Goal: Task Accomplishment & Management: Manage account settings

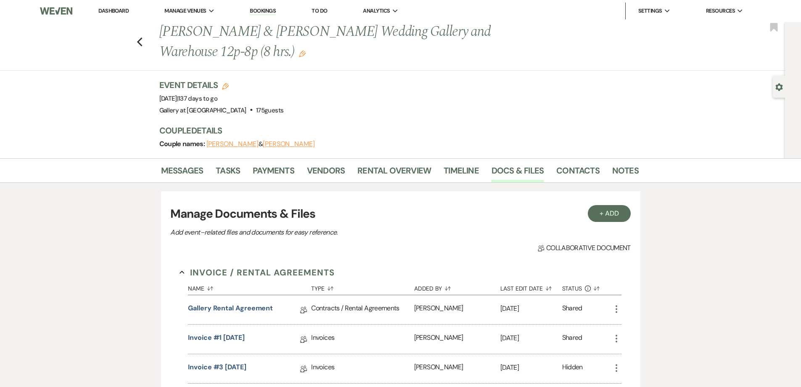
click at [111, 11] on link "Dashboard" at bounding box center [113, 10] width 30 height 7
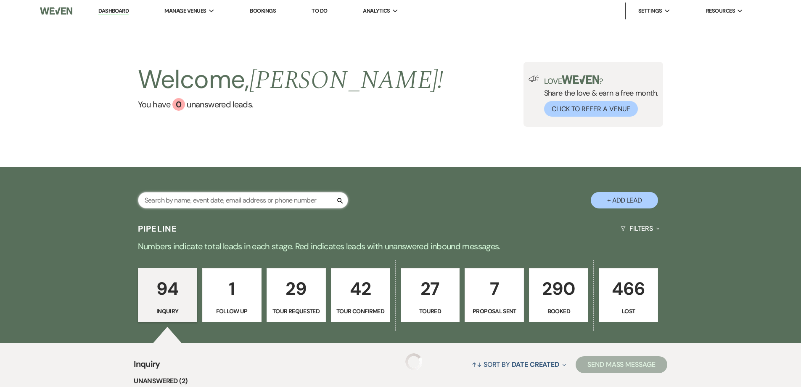
click at [300, 202] on input "text" at bounding box center [243, 200] width 210 height 16
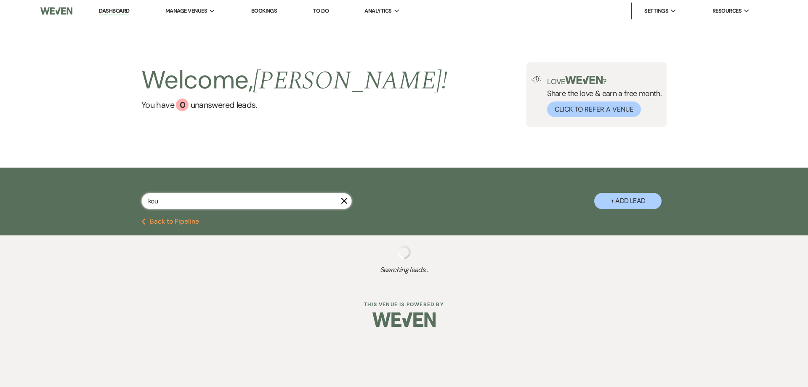
type input "kou"
select select "8"
select select "5"
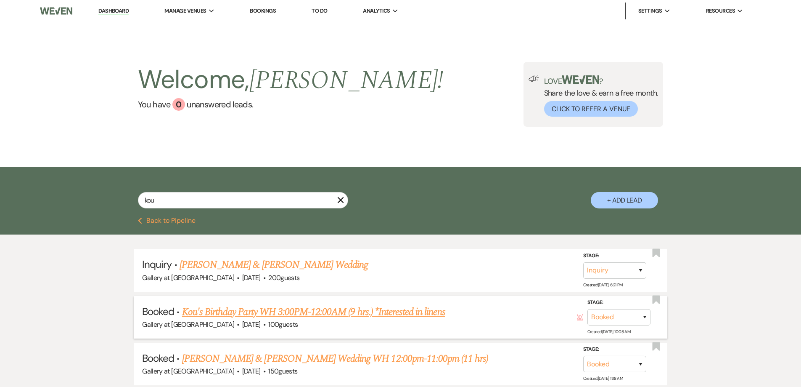
click at [260, 306] on link "Kou's Birthday Party WH 3:00PM-12:00AM (9 hrs.) *Interested in linens" at bounding box center [313, 311] width 263 height 15
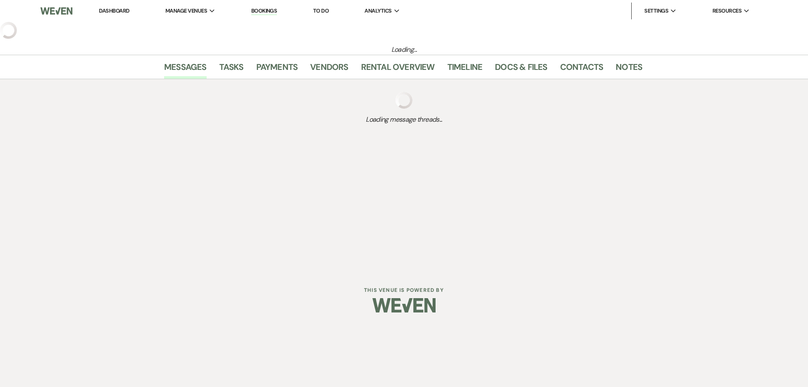
select select "5"
select select "4"
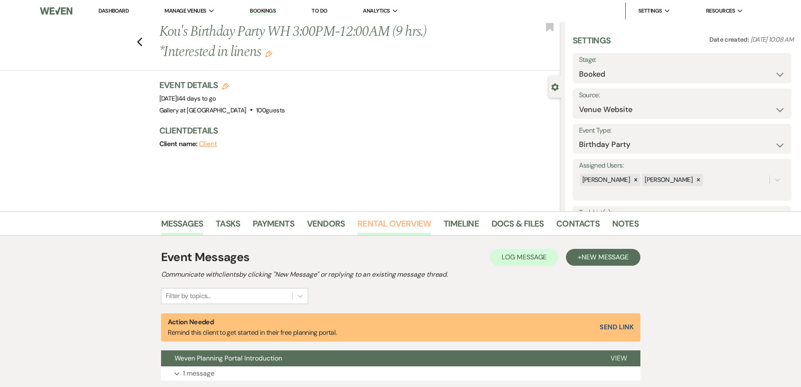
click at [375, 227] on link "Rental Overview" at bounding box center [395, 226] width 74 height 19
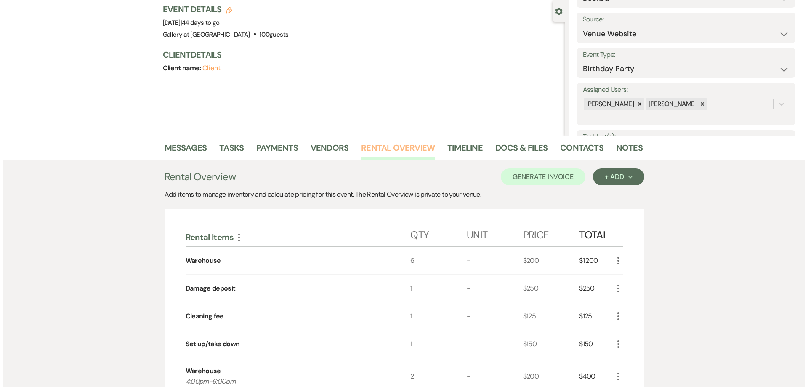
scroll to position [252, 0]
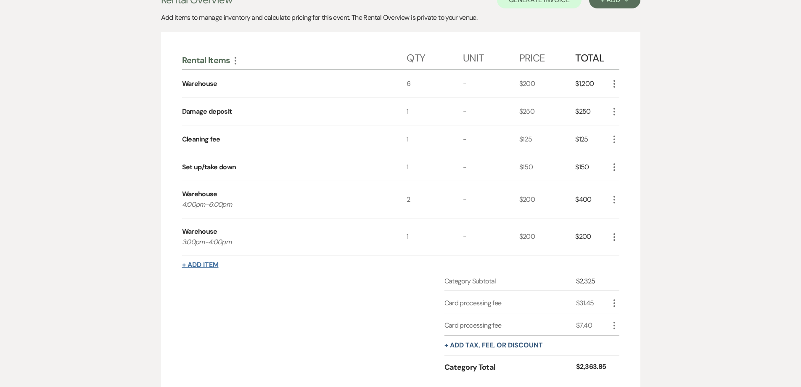
click at [212, 265] on button "+ Add Item" at bounding box center [200, 264] width 37 height 7
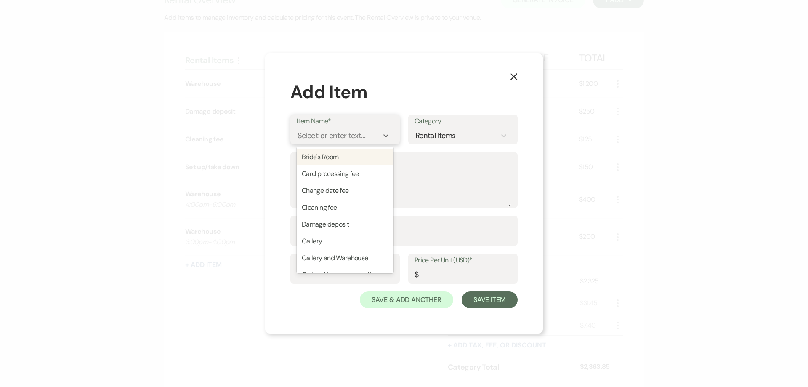
click at [355, 139] on div "Select or enter text..." at bounding box center [331, 135] width 68 height 11
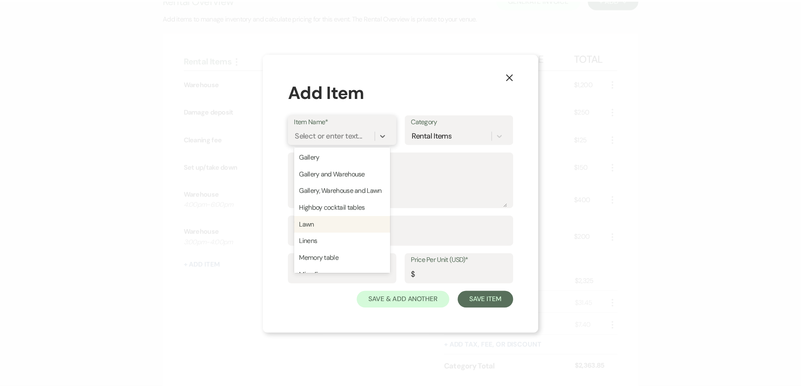
scroll to position [168, 0]
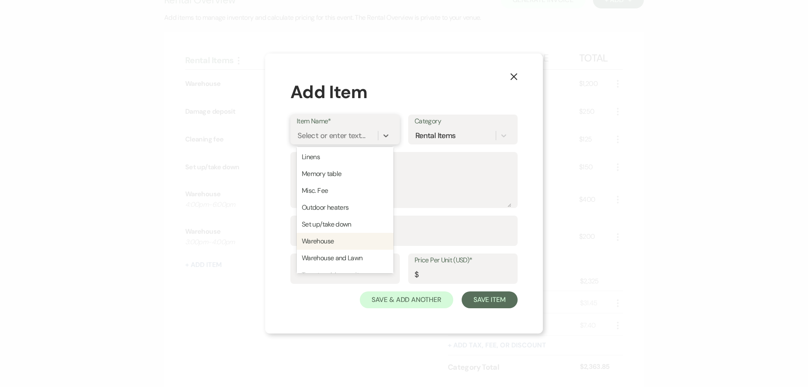
click at [327, 249] on div "Warehouse" at bounding box center [345, 241] width 97 height 17
type input "200"
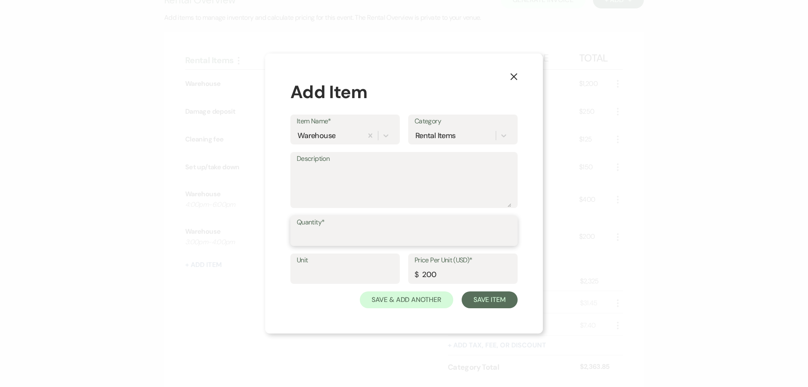
click at [320, 233] on input "Quantity*" at bounding box center [404, 236] width 215 height 16
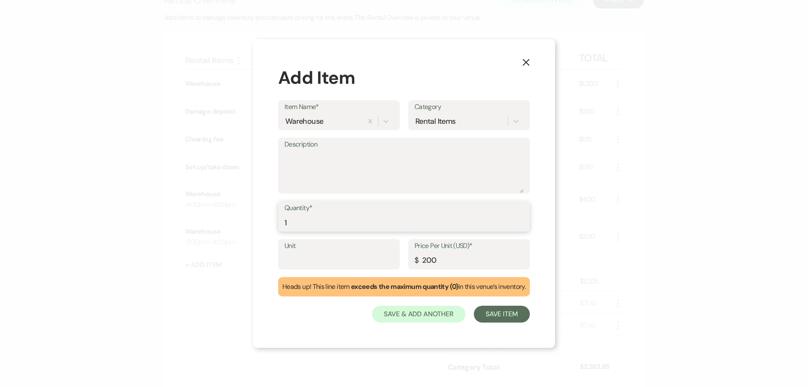
type input "1"
click at [317, 168] on textarea "Description" at bounding box center [403, 172] width 239 height 42
type textarea "2:00PM-3:00PM"
click at [483, 316] on button "Save Item" at bounding box center [502, 313] width 56 height 17
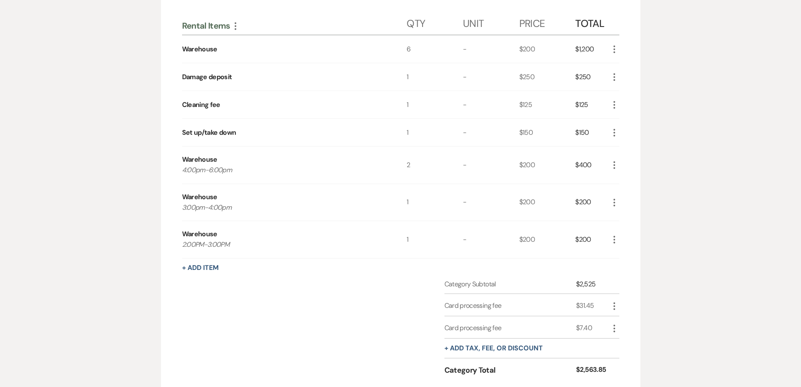
scroll to position [337, 0]
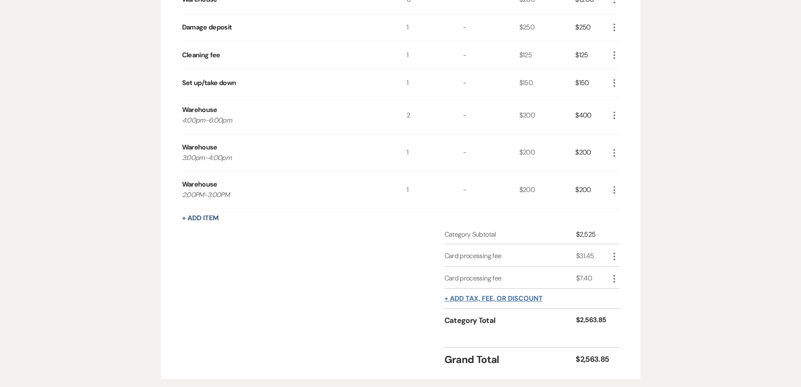
click at [494, 302] on button "+ Add tax, fee, or discount" at bounding box center [494, 298] width 98 height 7
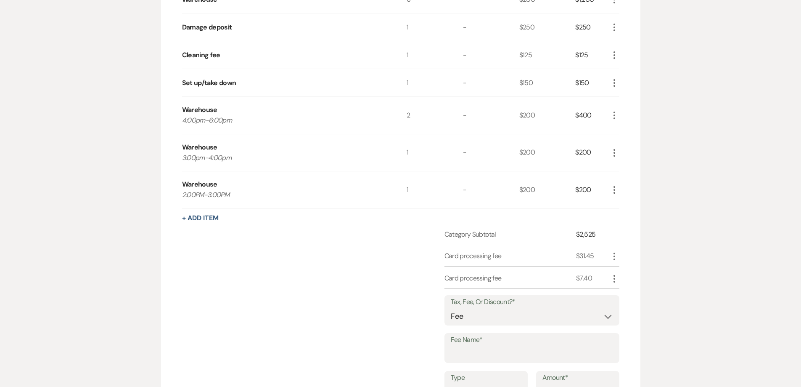
click at [493, 345] on label "Fee Name*" at bounding box center [532, 340] width 162 height 12
click at [493, 345] on input "Fee Name*" at bounding box center [532, 353] width 162 height 16
click at [507, 356] on input "Fee Name*" at bounding box center [532, 353] width 162 height 16
type input "Card processing fee"
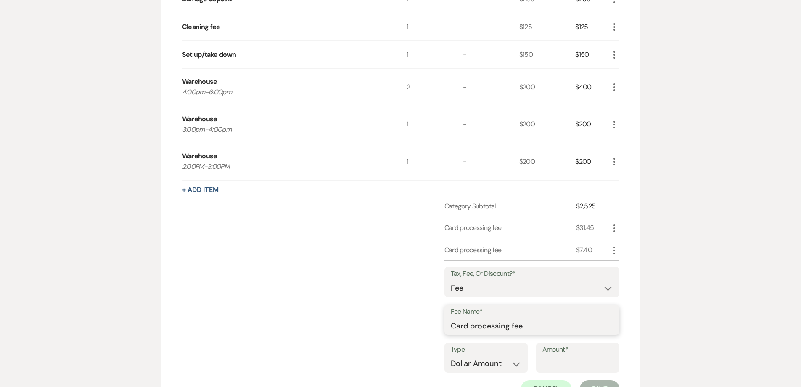
scroll to position [379, 0]
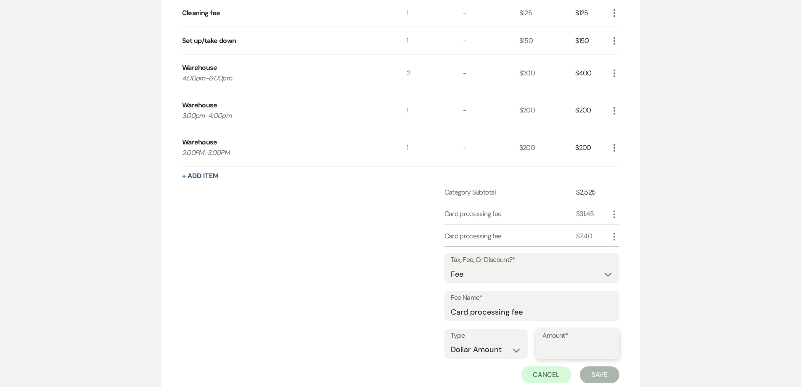
click at [560, 350] on input "Amount*" at bounding box center [578, 349] width 71 height 16
type input "7.40"
click at [580, 373] on button "Save" at bounding box center [600, 374] width 40 height 17
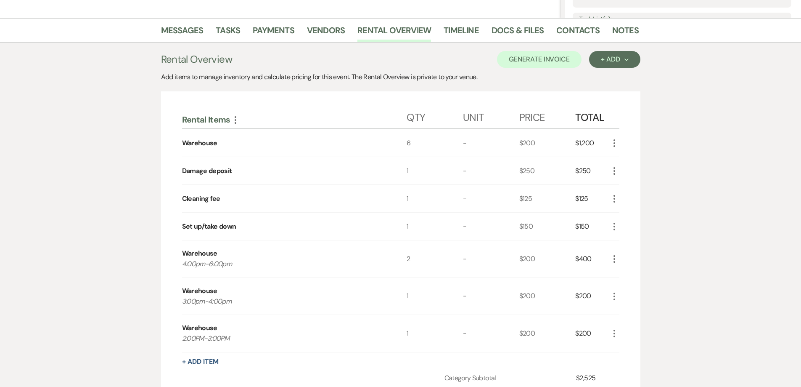
scroll to position [84, 0]
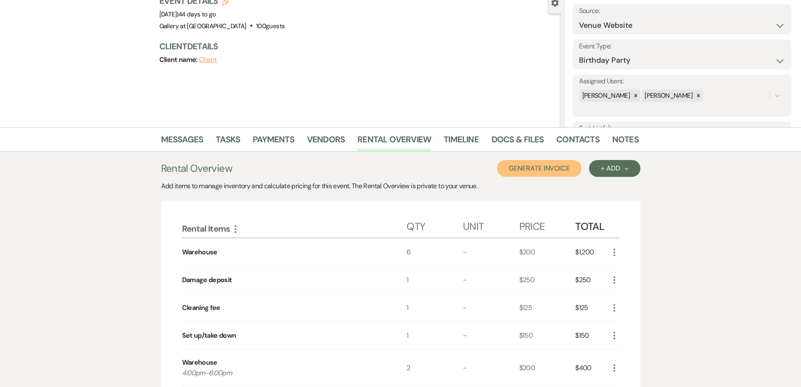
click at [529, 172] on button "Generate Invoice" at bounding box center [539, 168] width 85 height 17
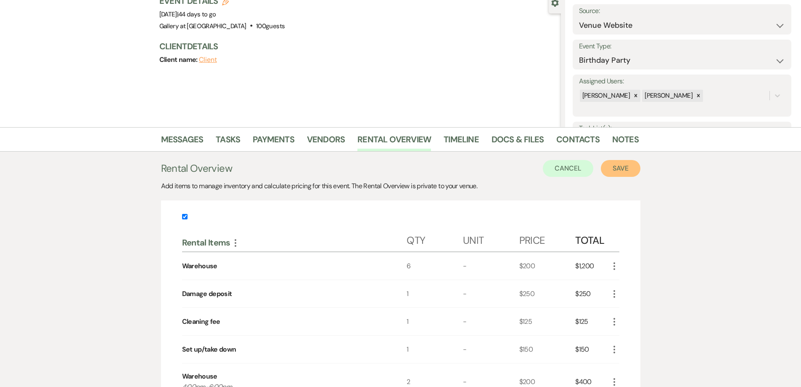
click at [611, 170] on button "Save" at bounding box center [621, 168] width 40 height 17
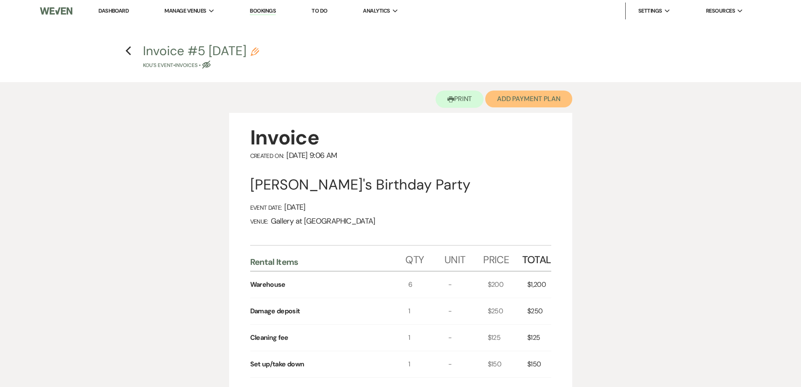
click at [509, 100] on button "Add Payment Plan" at bounding box center [529, 98] width 87 height 17
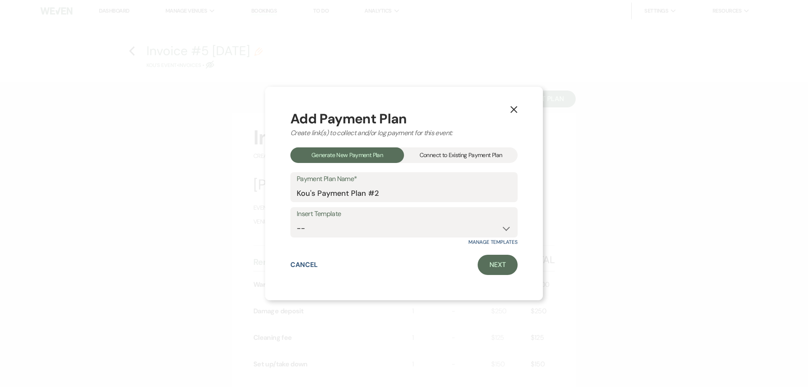
click at [437, 154] on div "Connect to Existing Payment Plan" at bounding box center [461, 155] width 114 height 16
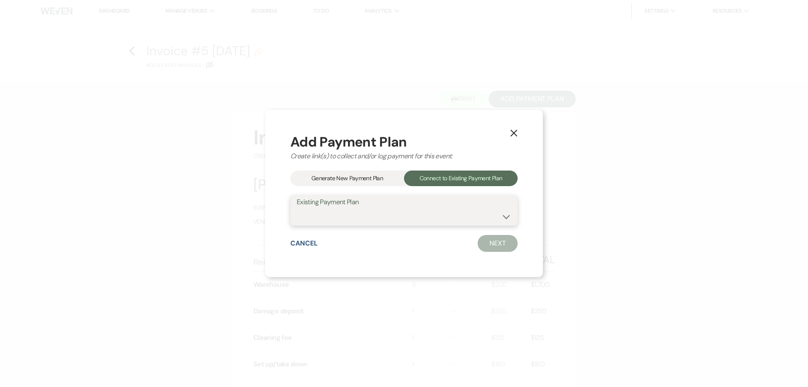
drag, startPoint x: 435, startPoint y: 213, endPoint x: 438, endPoint y: 224, distance: 11.6
click at [435, 213] on select "Kou's Payment Plan #1" at bounding box center [404, 216] width 215 height 16
select select "21533"
click at [297, 208] on select "Kou's Payment Plan #1" at bounding box center [404, 216] width 215 height 16
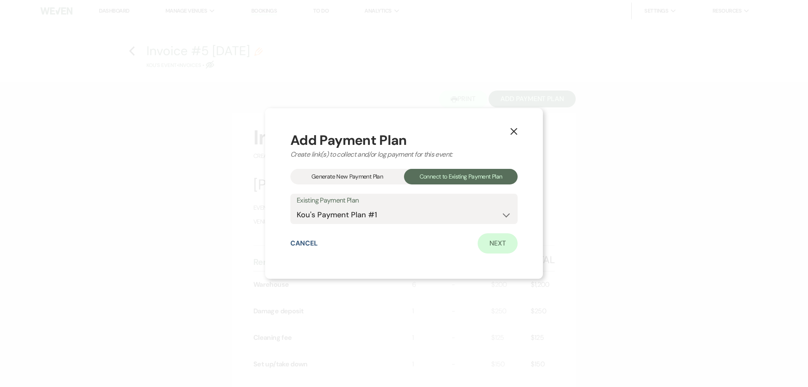
drag, startPoint x: 473, startPoint y: 248, endPoint x: 484, endPoint y: 248, distance: 11.4
click at [473, 248] on div "Cancel Next" at bounding box center [403, 243] width 227 height 20
click at [500, 249] on link "Next" at bounding box center [498, 243] width 40 height 20
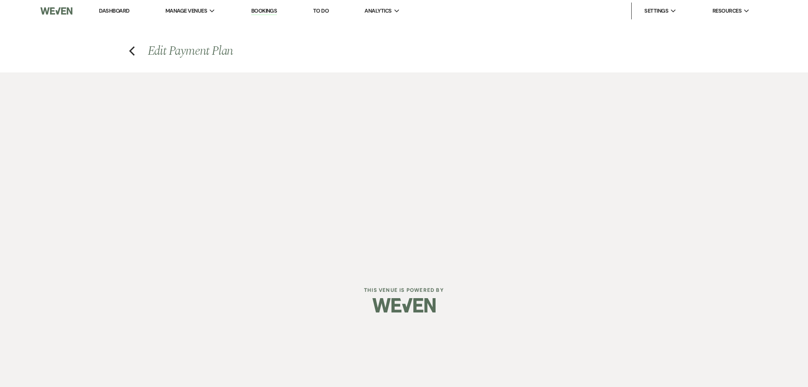
select select "27864"
select select "1"
select select "true"
select select "1"
select select "true"
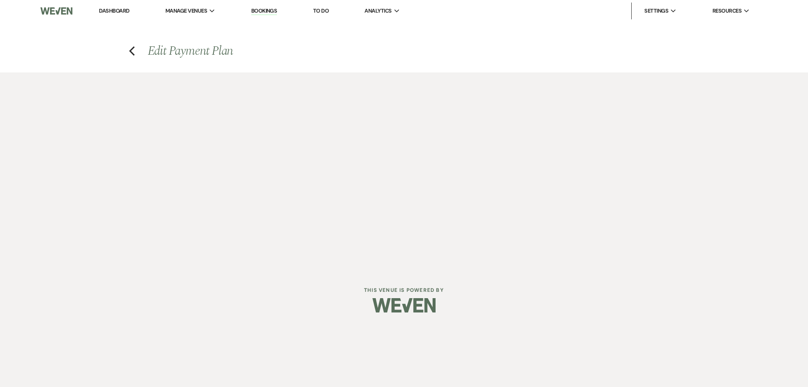
select select "2"
select select "flat"
select select "true"
select select "both"
select select "weeks"
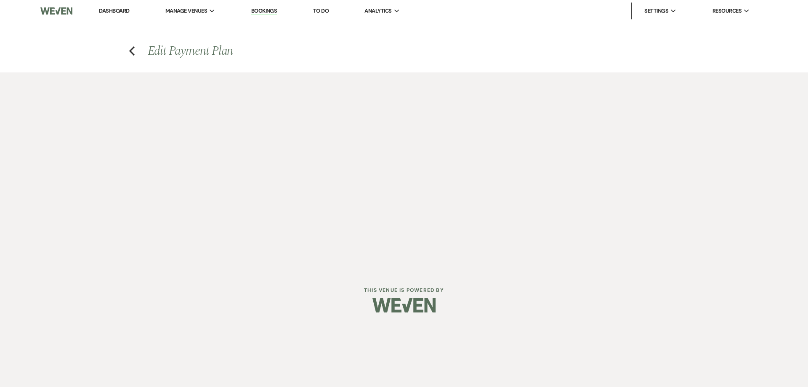
select select "both"
select select "weeks"
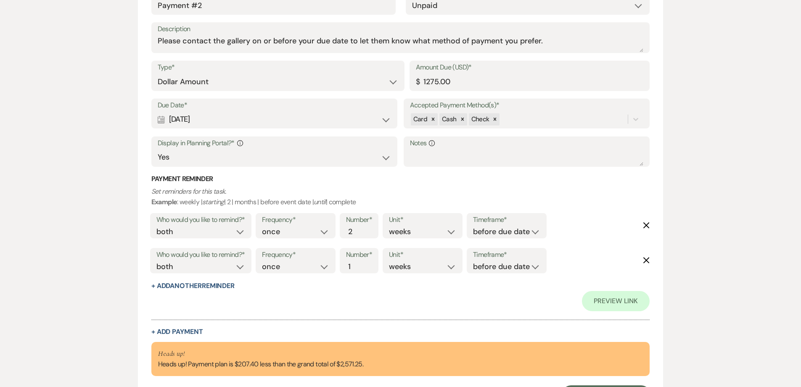
scroll to position [1010, 0]
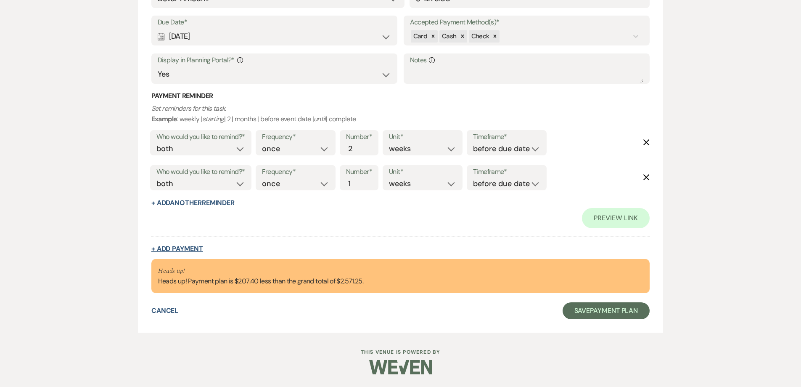
click at [194, 247] on button "+ Add Payment" at bounding box center [177, 248] width 52 height 7
select select "2"
select select "flat"
select select "true"
select select "client"
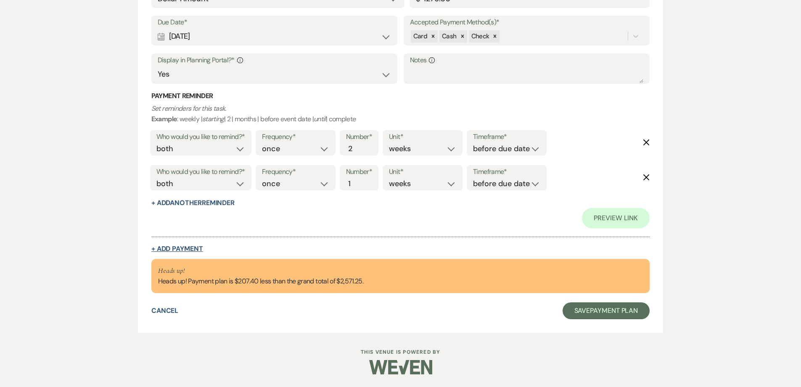
select select "weeks"
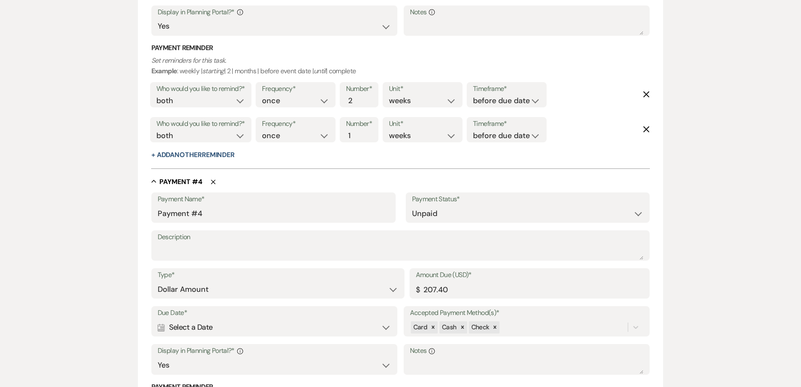
scroll to position [1096, 0]
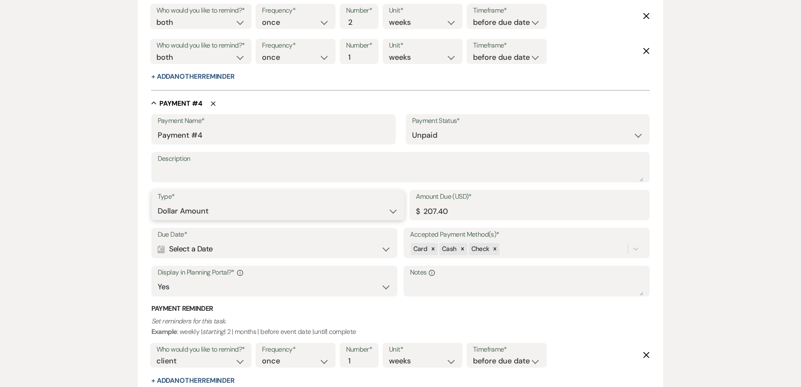
click at [290, 210] on select "Dollar Amount Percentage of Grand Total" at bounding box center [278, 211] width 241 height 16
click at [289, 209] on select "Dollar Amount Percentage of Grand Total" at bounding box center [278, 211] width 241 height 16
click at [252, 248] on div "Calendar Select a Date Expand" at bounding box center [275, 249] width 234 height 16
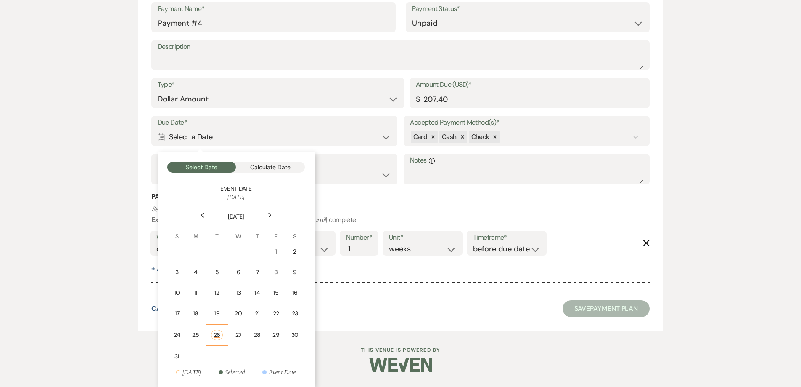
click at [210, 339] on td "26" at bounding box center [217, 334] width 23 height 21
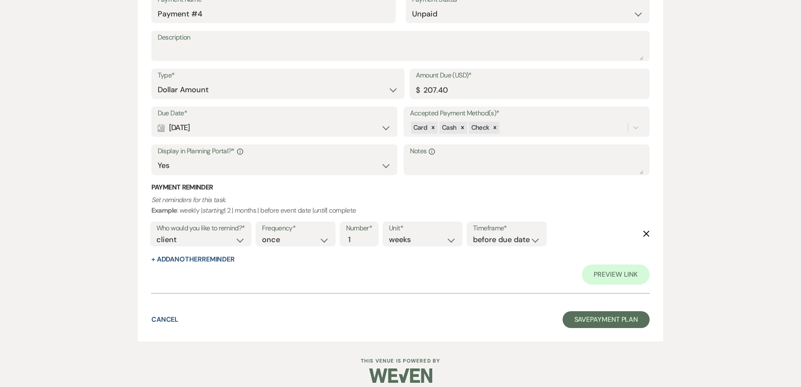
scroll to position [1286, 0]
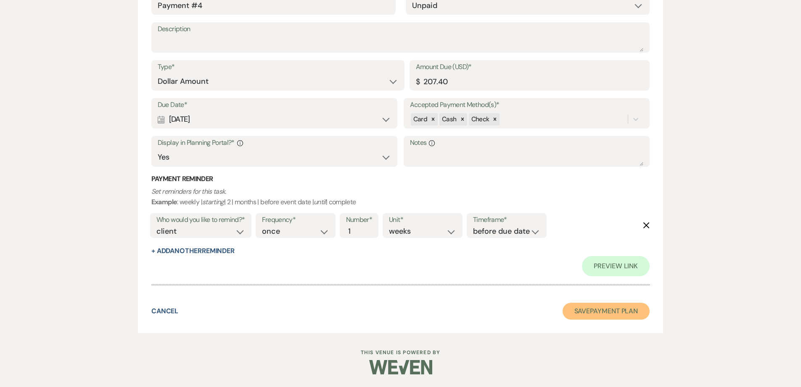
click at [607, 314] on button "Save Payment Plan" at bounding box center [607, 310] width 88 height 17
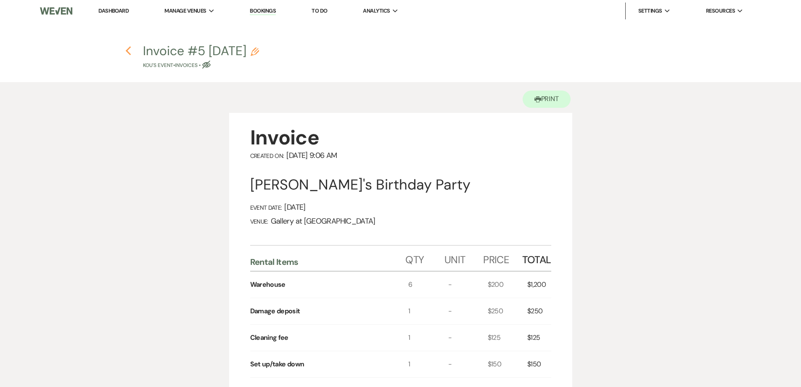
click at [129, 52] on icon "Previous" at bounding box center [128, 51] width 6 height 10
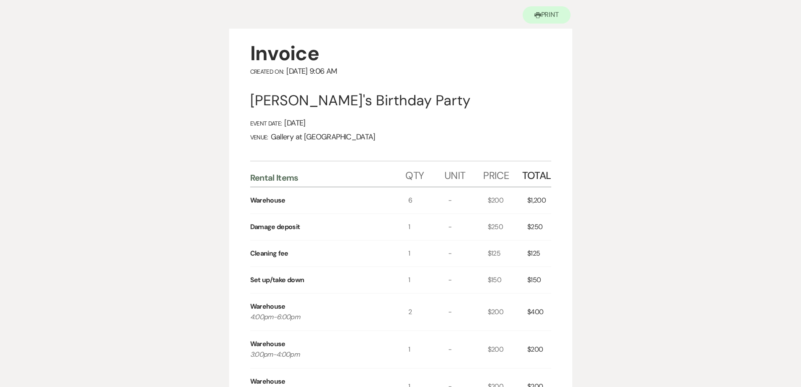
select select "5"
select select "4"
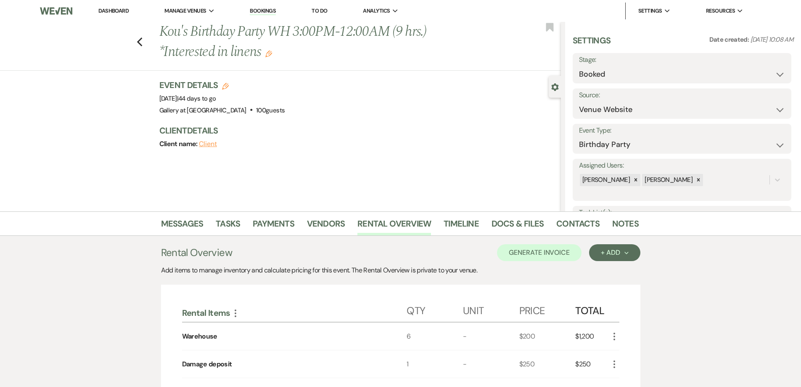
click at [268, 53] on icon "Edit" at bounding box center [268, 53] width 7 height 7
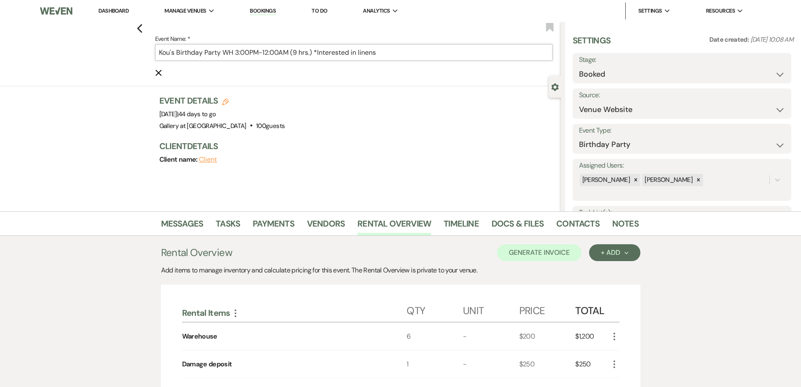
drag, startPoint x: 242, startPoint y: 50, endPoint x: 246, endPoint y: 77, distance: 26.8
click at [242, 51] on input "Kou's Birthday Party WH 3:00PM-12:00AM (9 hrs.) *Interested in linens" at bounding box center [354, 52] width 398 height 16
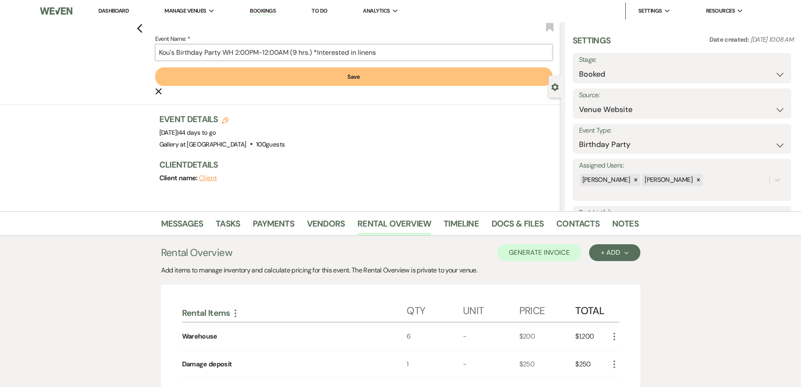
click at [301, 54] on input "Kou's Birthday Party WH 2:00PM-12:00AM (9 hrs.) *Interested in linens" at bounding box center [354, 52] width 398 height 16
type input "Kou's Birthday Party WH 2:00PM-12:00AM (8 hrs.) *Interested in linens"
click at [302, 76] on button "Save" at bounding box center [354, 76] width 398 height 19
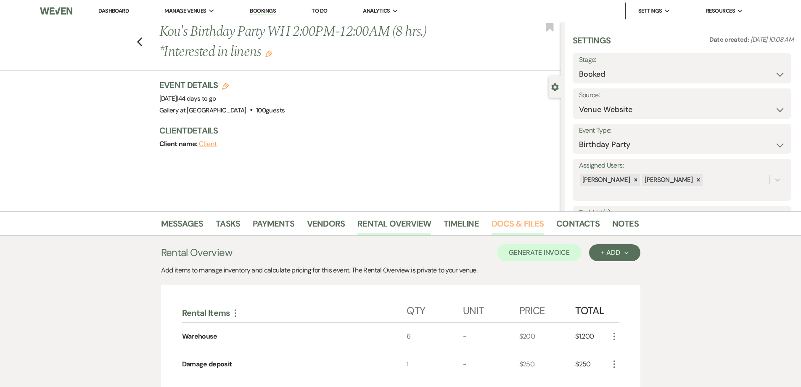
click at [522, 230] on link "Docs & Files" at bounding box center [518, 226] width 52 height 19
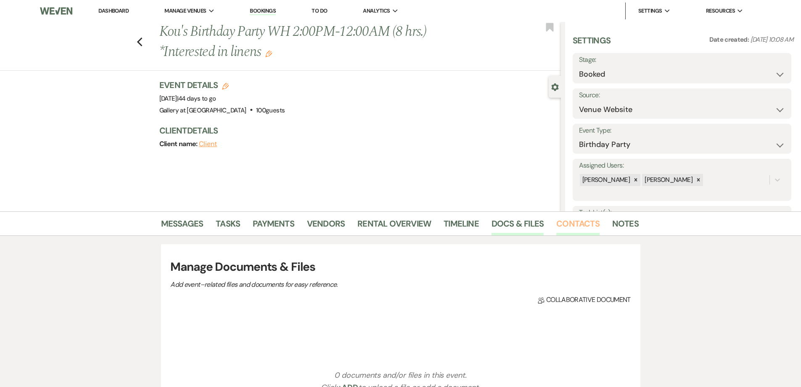
click at [563, 225] on link "Contacts" at bounding box center [578, 226] width 43 height 19
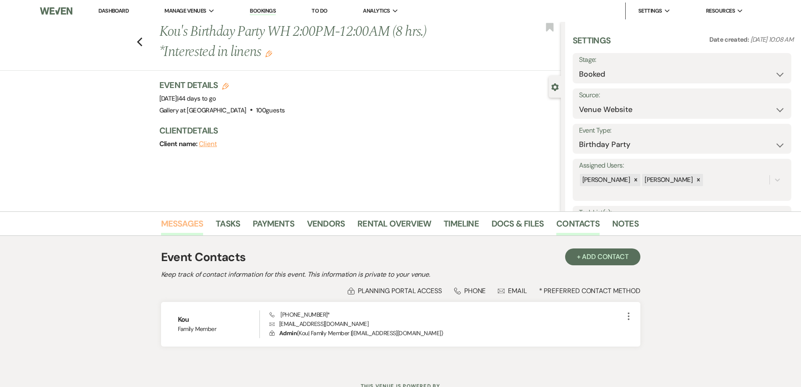
drag, startPoint x: 181, startPoint y: 223, endPoint x: 186, endPoint y: 220, distance: 6.2
click at [181, 223] on link "Messages" at bounding box center [182, 226] width 42 height 19
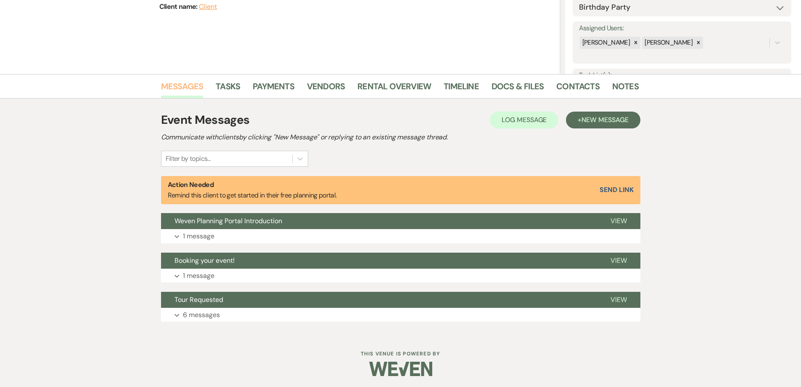
scroll to position [139, 0]
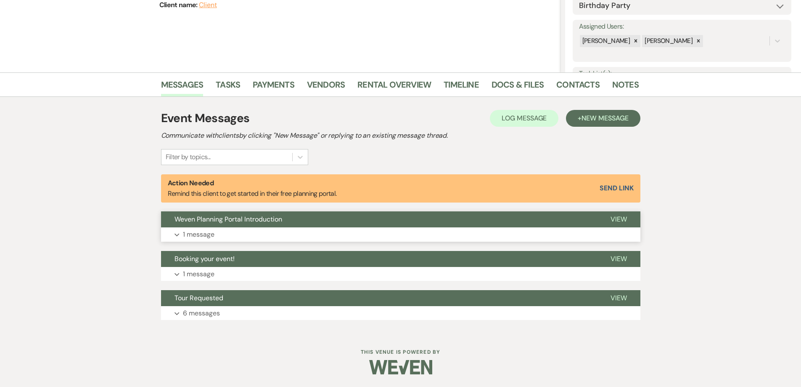
click at [366, 232] on button "Expand 1 message" at bounding box center [401, 234] width 480 height 14
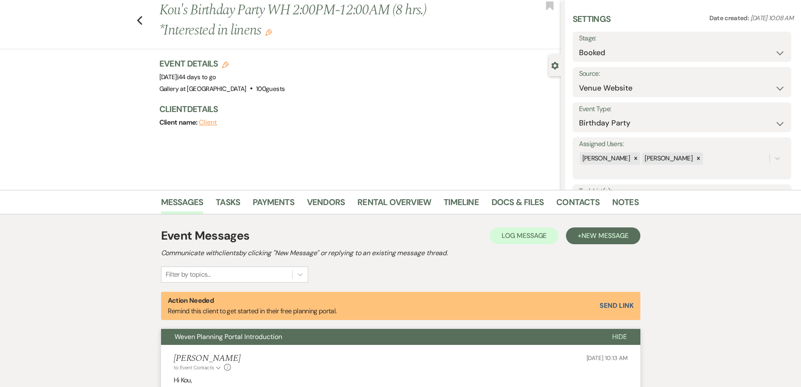
scroll to position [13, 0]
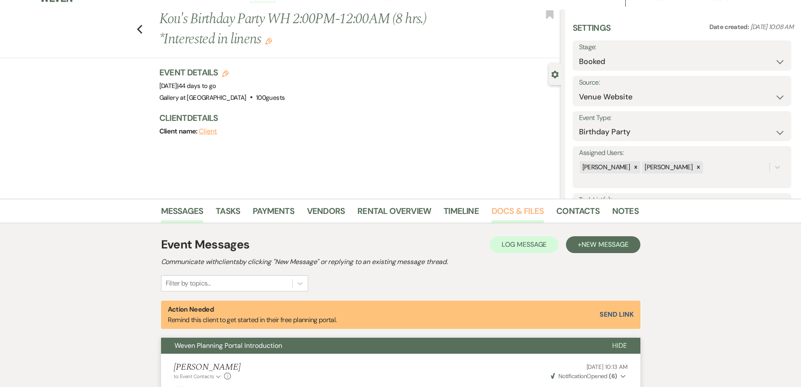
click at [499, 210] on link "Docs & Files" at bounding box center [518, 213] width 52 height 19
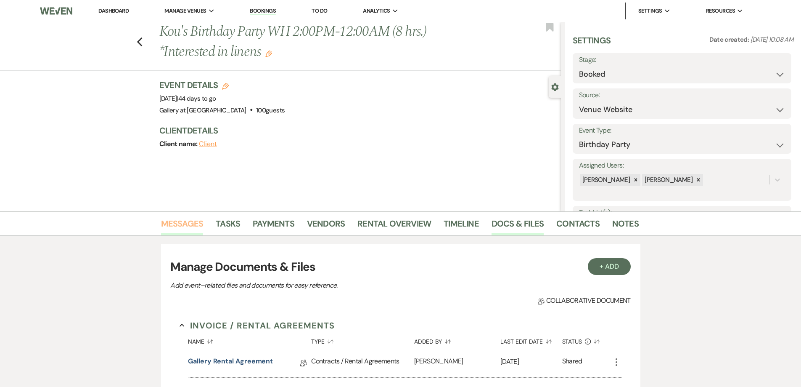
drag, startPoint x: 198, startPoint y: 228, endPoint x: 194, endPoint y: 221, distance: 7.7
click at [197, 229] on link "Messages" at bounding box center [182, 226] width 42 height 19
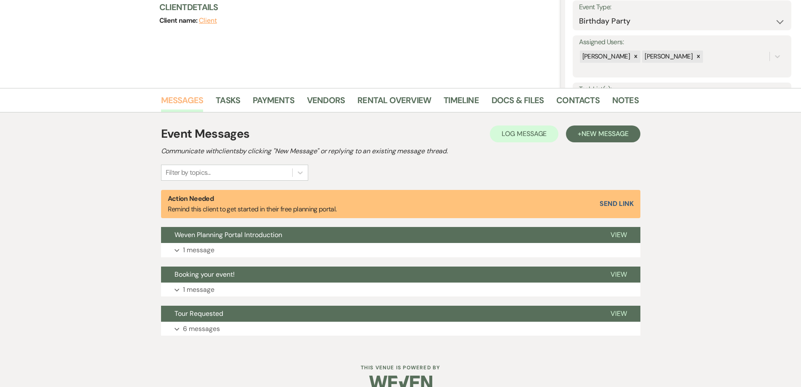
scroll to position [139, 0]
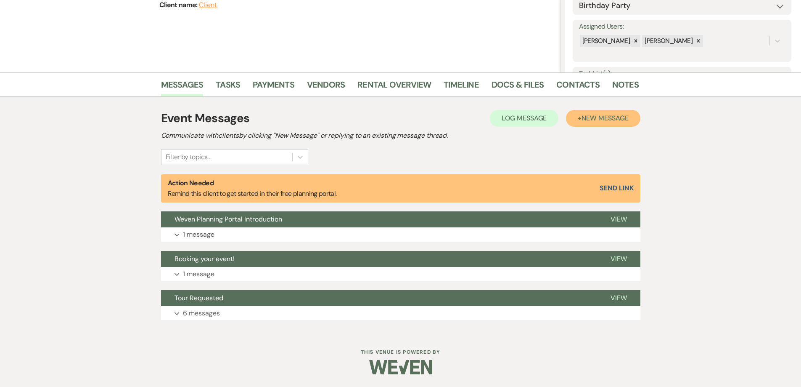
click at [586, 122] on span "New Message" at bounding box center [605, 118] width 47 height 9
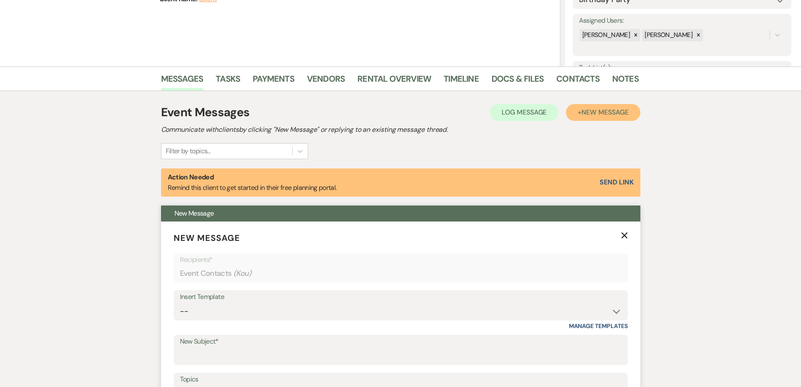
scroll to position [265, 0]
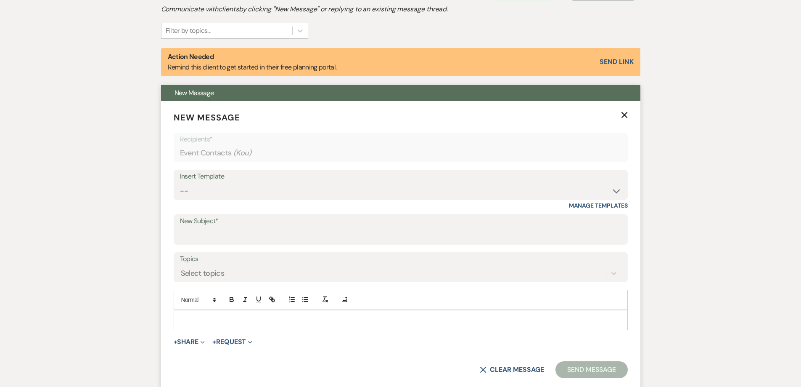
click at [245, 315] on p at bounding box center [400, 319] width 441 height 9
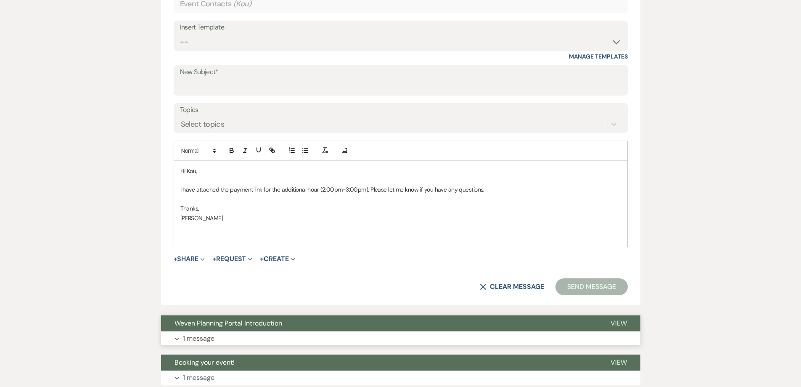
scroll to position [433, 0]
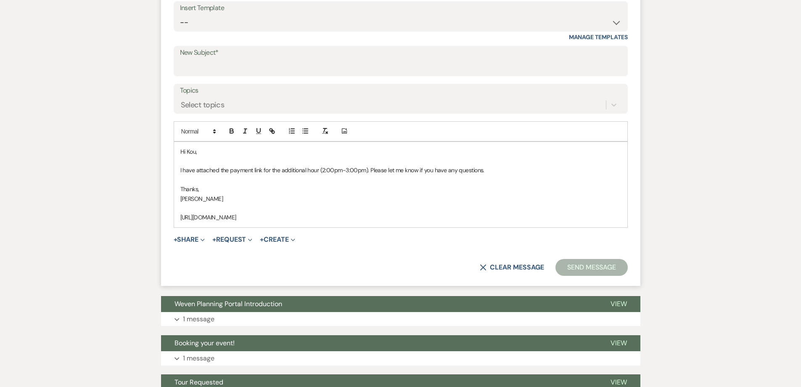
drag, startPoint x: 420, startPoint y: 220, endPoint x: 231, endPoint y: 170, distance: 195.8
click at [175, 217] on div "Hi Kou, I have attached the payment link for the additional hour (2:00pm-3:00pm…" at bounding box center [401, 184] width 454 height 85
click at [273, 130] on icon "button" at bounding box center [273, 131] width 3 height 3
type input "[URL][DOMAIN_NAME]"
drag, startPoint x: 347, startPoint y: 237, endPoint x: 348, endPoint y: 229, distance: 8.1
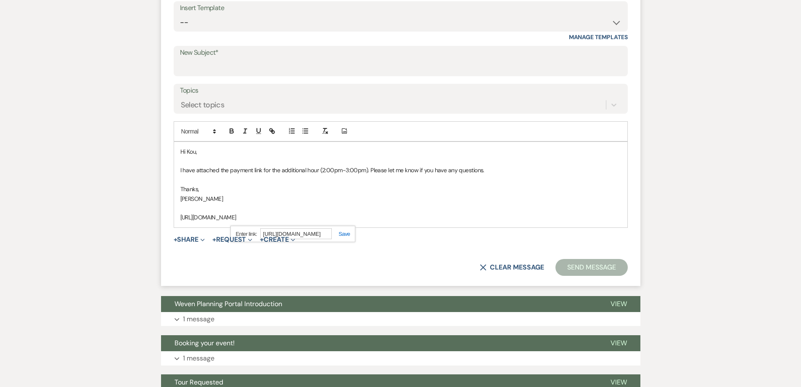
click at [347, 237] on div "[URL][DOMAIN_NAME]" at bounding box center [293, 234] width 125 height 16
click at [348, 233] on link at bounding box center [341, 234] width 18 height 6
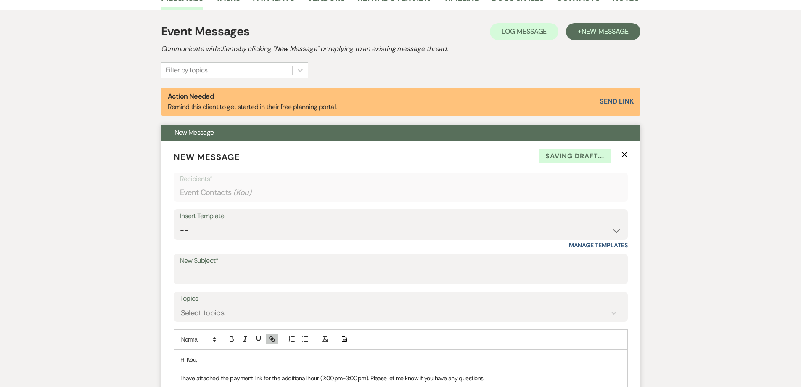
scroll to position [223, 0]
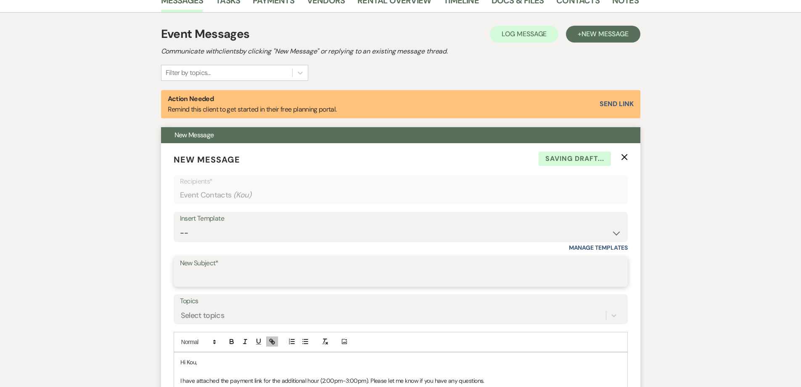
click at [231, 277] on input "New Subject*" at bounding box center [401, 277] width 442 height 16
type input "Payment link"
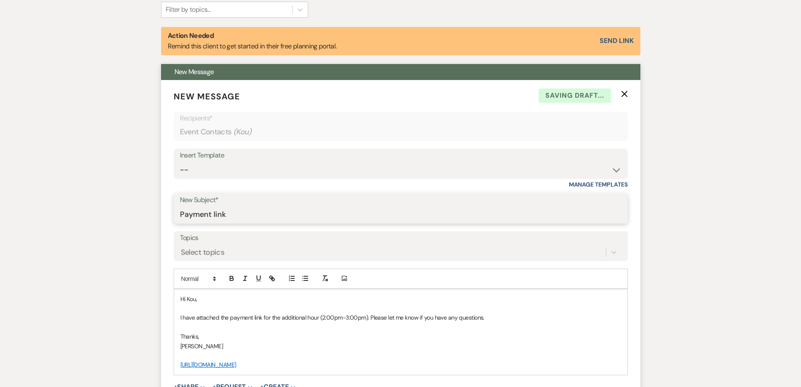
scroll to position [391, 0]
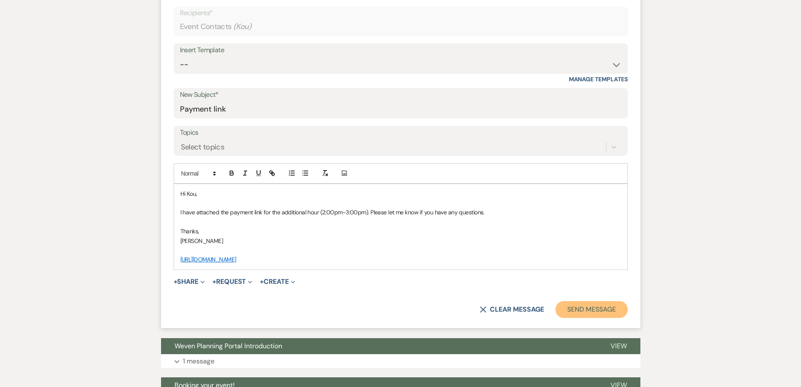
click at [575, 306] on button "Send Message" at bounding box center [592, 309] width 72 height 17
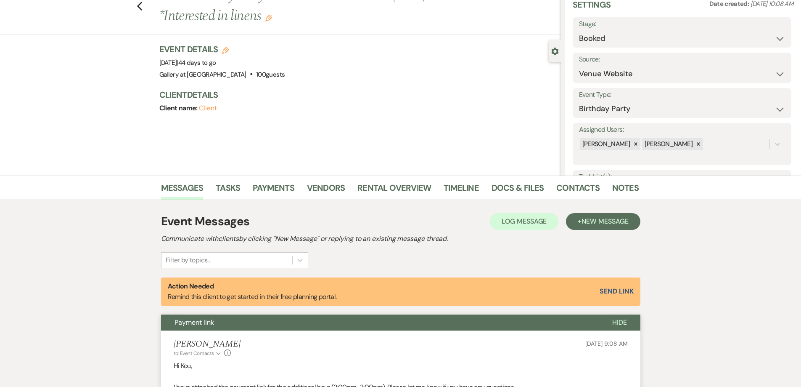
scroll to position [0, 0]
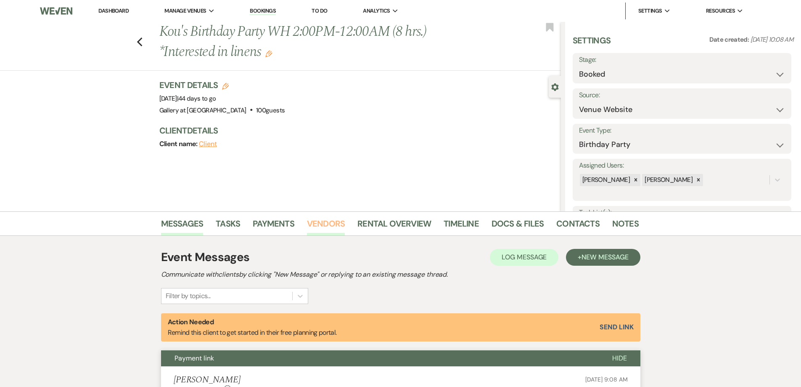
click at [313, 226] on link "Vendors" at bounding box center [326, 226] width 38 height 19
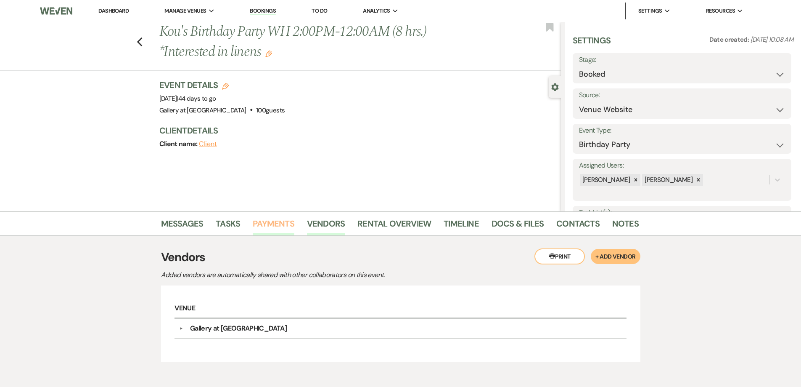
click at [273, 225] on link "Payments" at bounding box center [274, 226] width 42 height 19
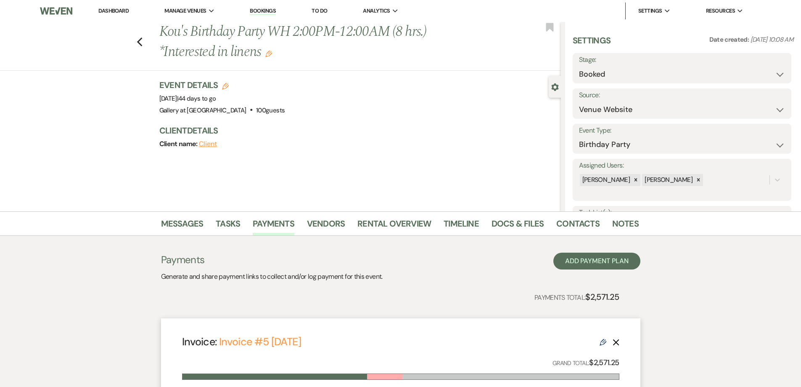
click at [271, 51] on use "button" at bounding box center [268, 53] width 7 height 7
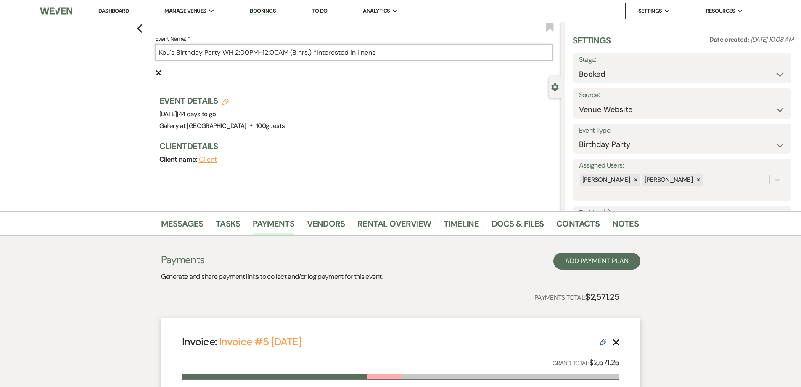
click at [300, 52] on input "Kou's Birthday Party WH 2:00PM-12:00AM (8 hrs.) *Interested in linens" at bounding box center [354, 52] width 398 height 16
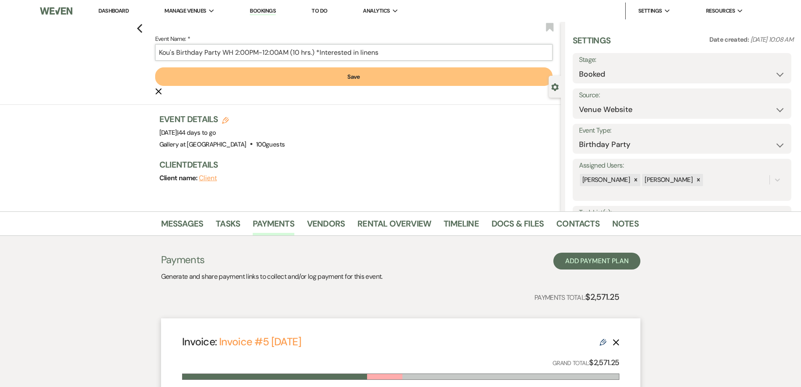
type input "Kou's Birthday Party WH 2:00PM-12:00AM (10 hrs.) *Interested in linens"
click at [304, 74] on button "Save" at bounding box center [354, 76] width 398 height 19
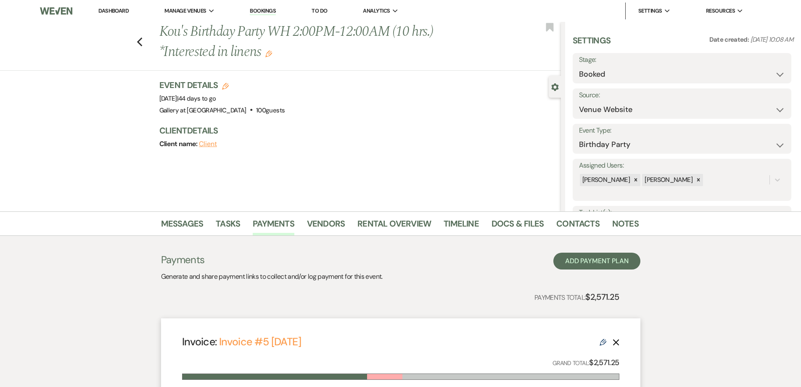
click at [114, 8] on link "Dashboard" at bounding box center [113, 10] width 30 height 7
